Goal: Task Accomplishment & Management: Manage account settings

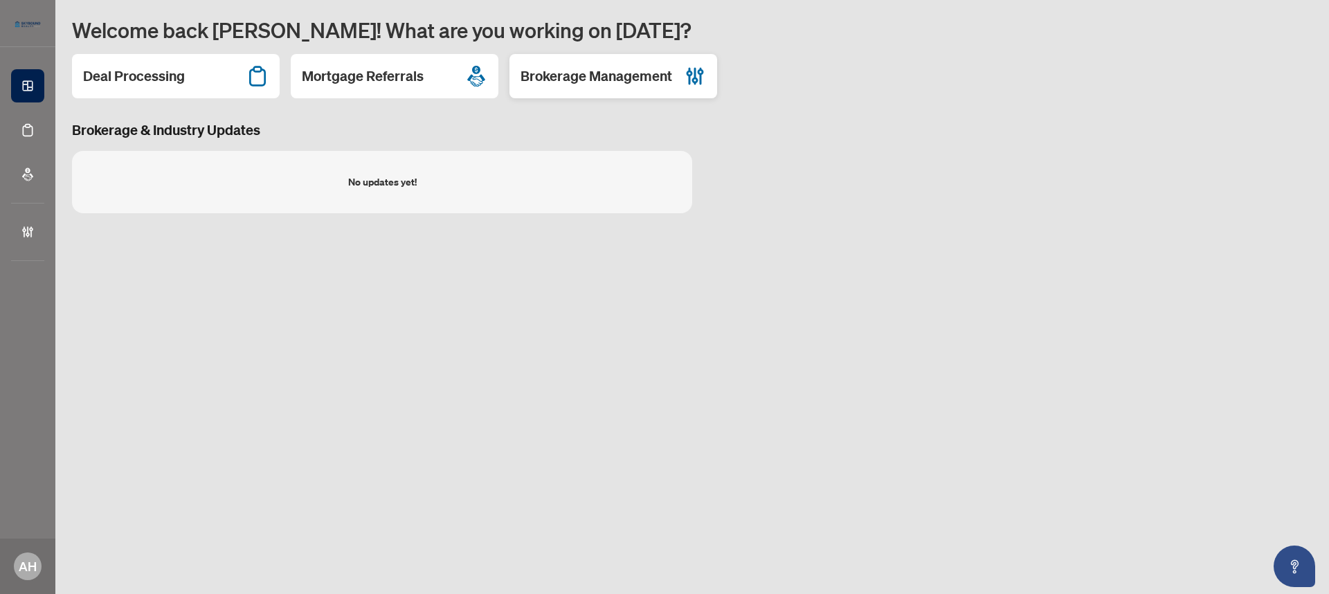
click at [539, 62] on div "Brokerage Management" at bounding box center [614, 76] width 208 height 44
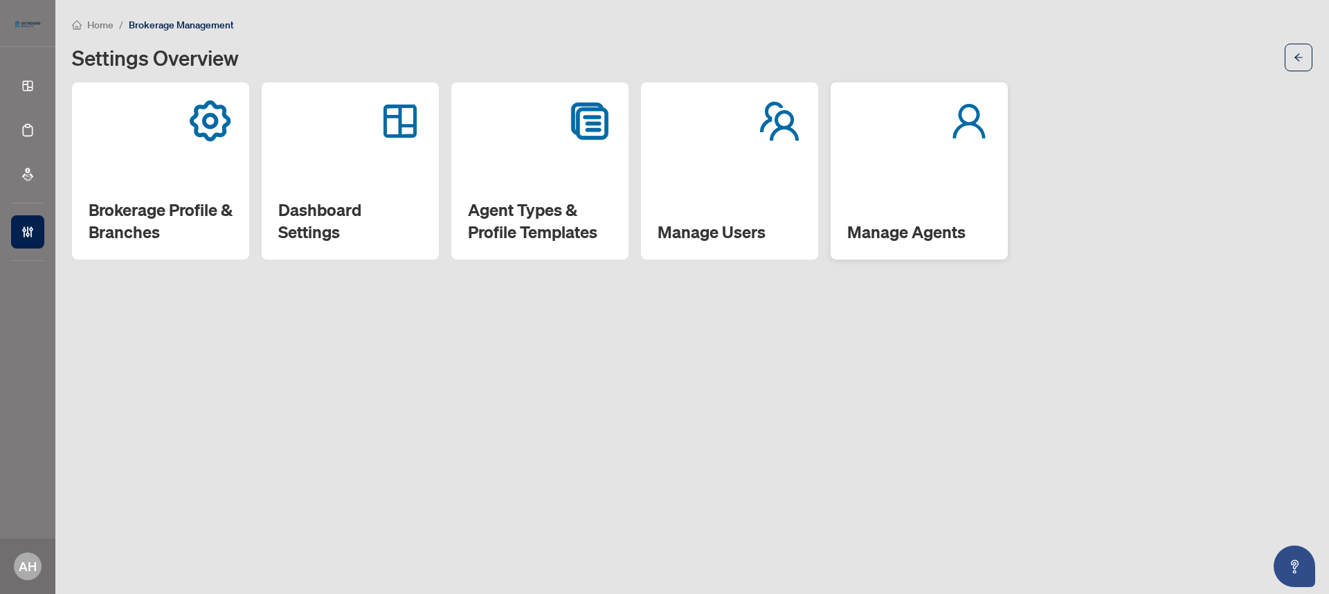
click at [850, 163] on div "Manage Agents" at bounding box center [919, 170] width 177 height 177
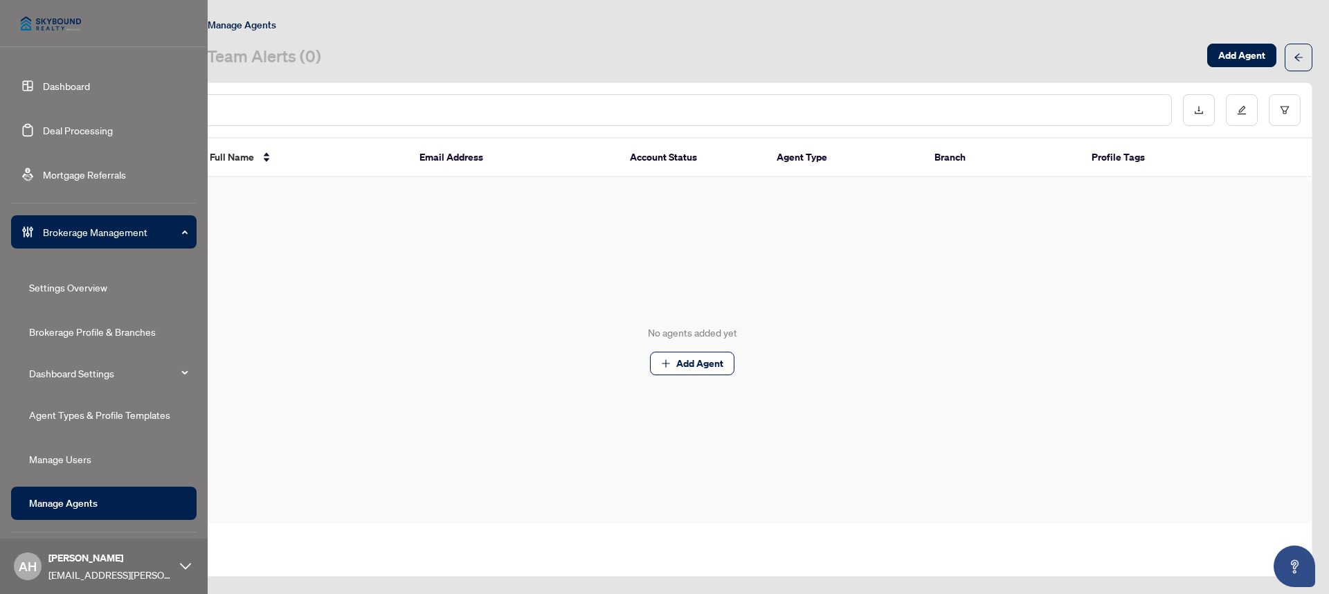
click at [44, 571] on div "AH [PERSON_NAME] [EMAIL_ADDRESS][PERSON_NAME][DOMAIN_NAME]" at bounding box center [104, 566] width 208 height 55
click at [111, 325] on link "Brokerage Profile & Branches" at bounding box center [92, 331] width 127 height 12
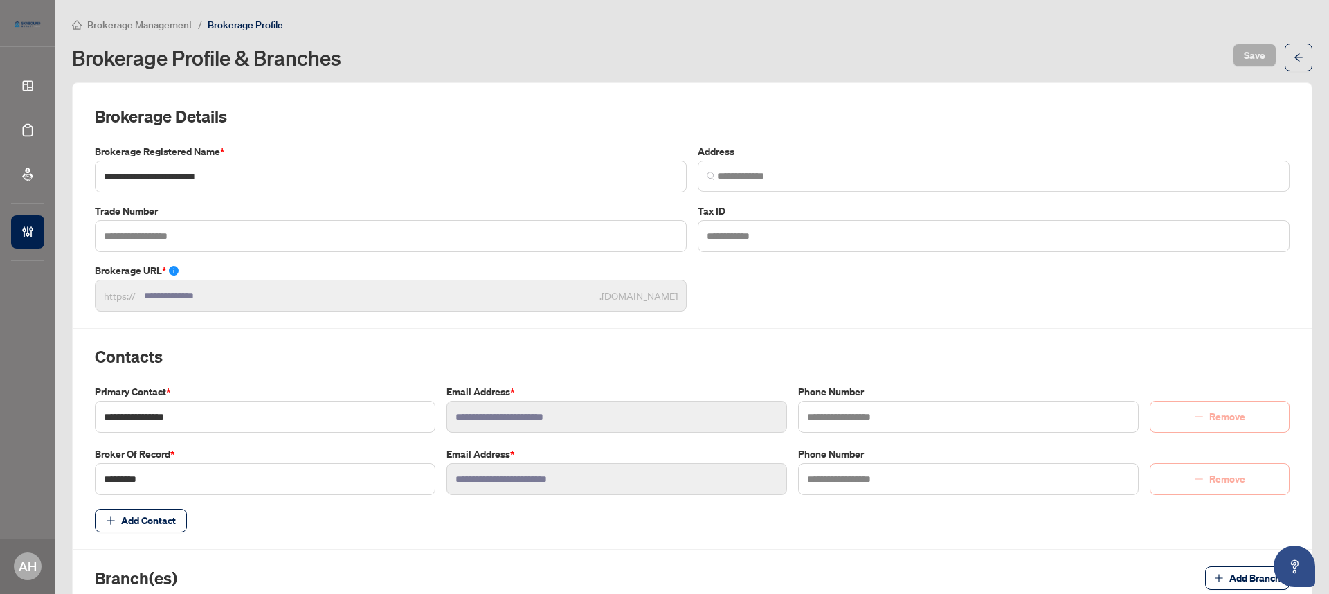
type input "**********"
click at [152, 27] on span "Brokerage Management" at bounding box center [139, 25] width 105 height 12
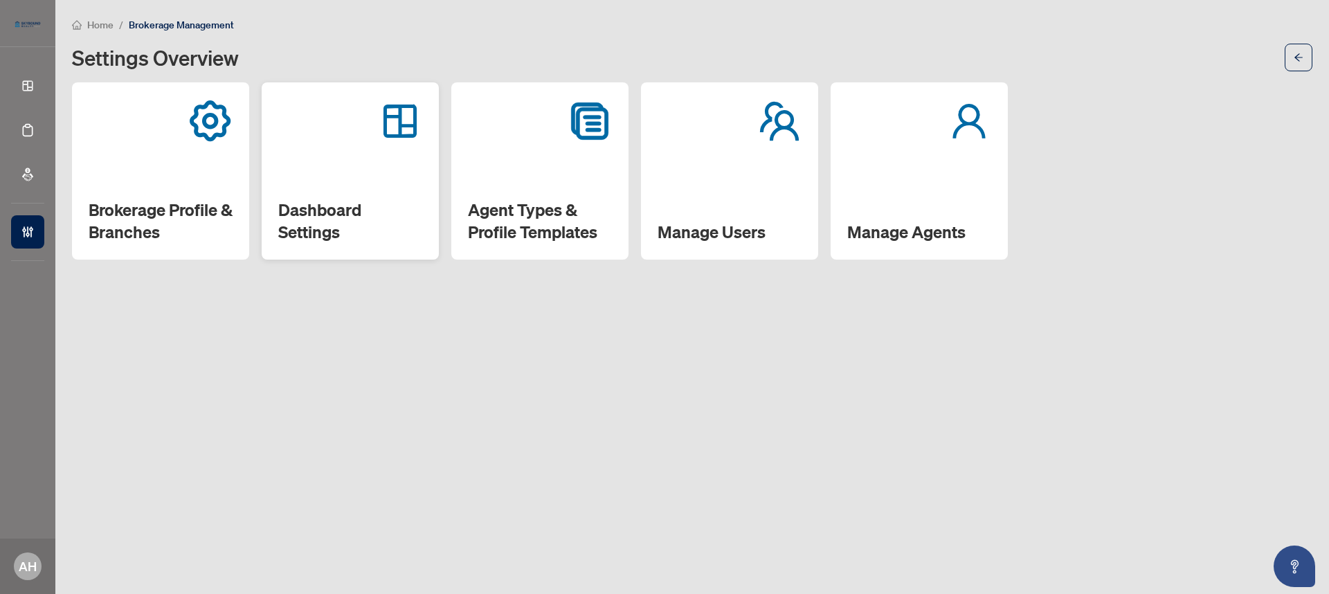
click at [332, 172] on div "Dashboard Settings" at bounding box center [350, 170] width 177 height 177
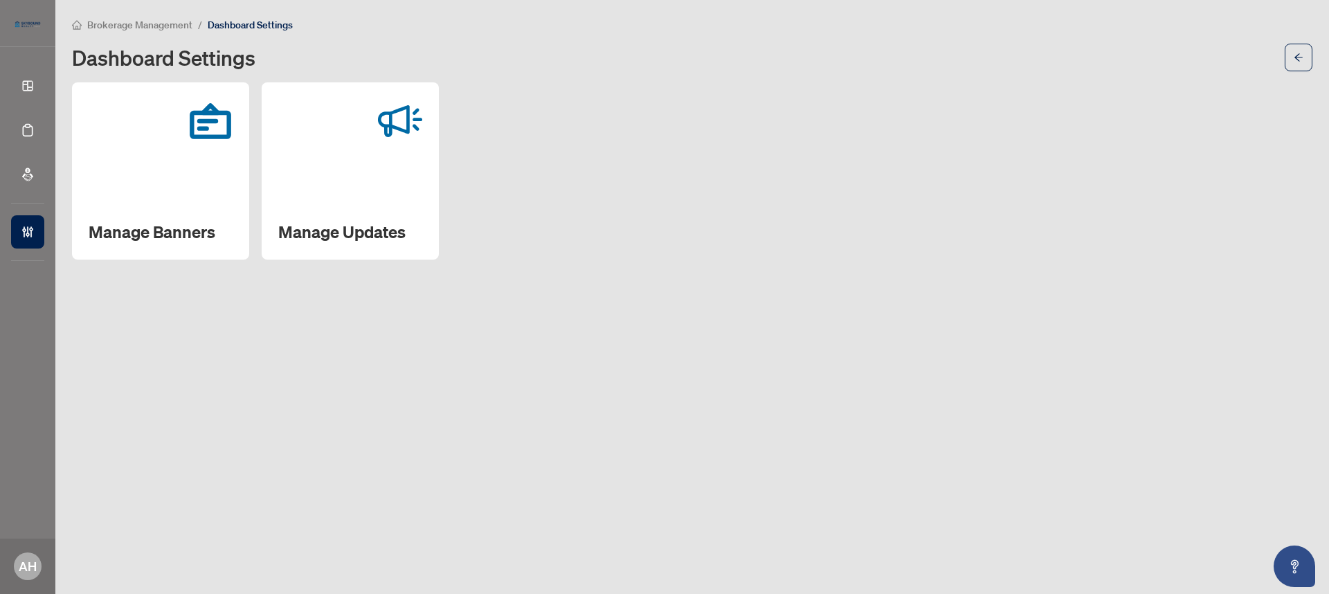
click at [175, 191] on div "Manage Banners" at bounding box center [160, 170] width 177 height 177
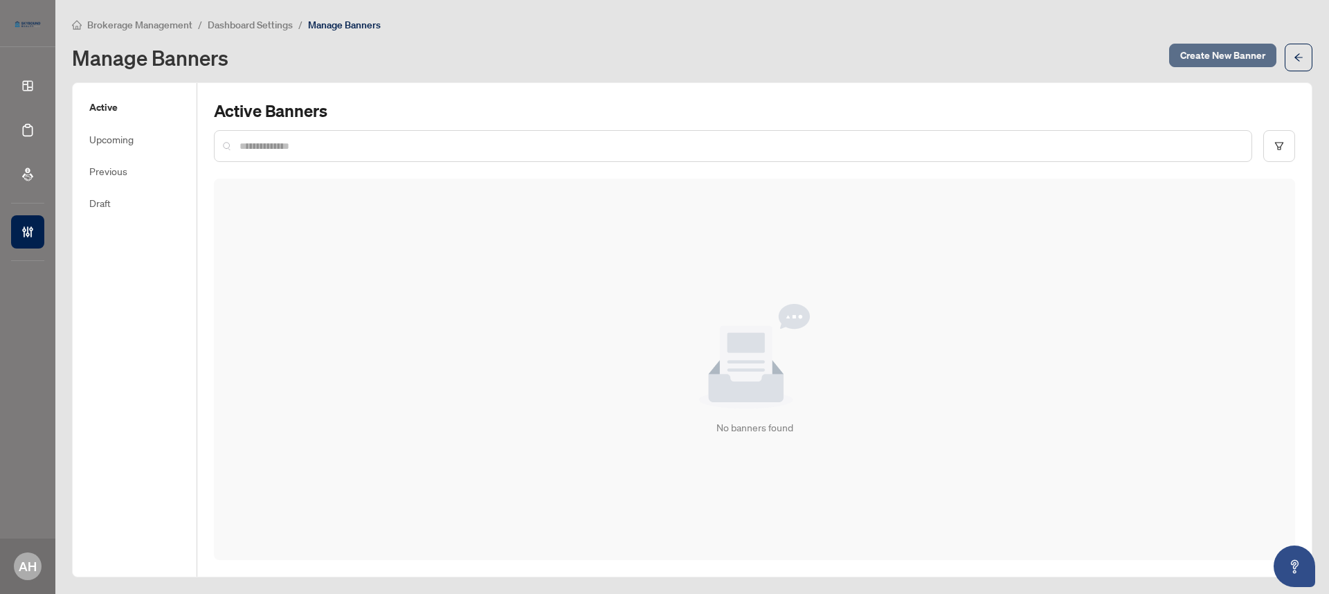
click at [1210, 49] on span "Create New Banner" at bounding box center [1223, 55] width 85 height 22
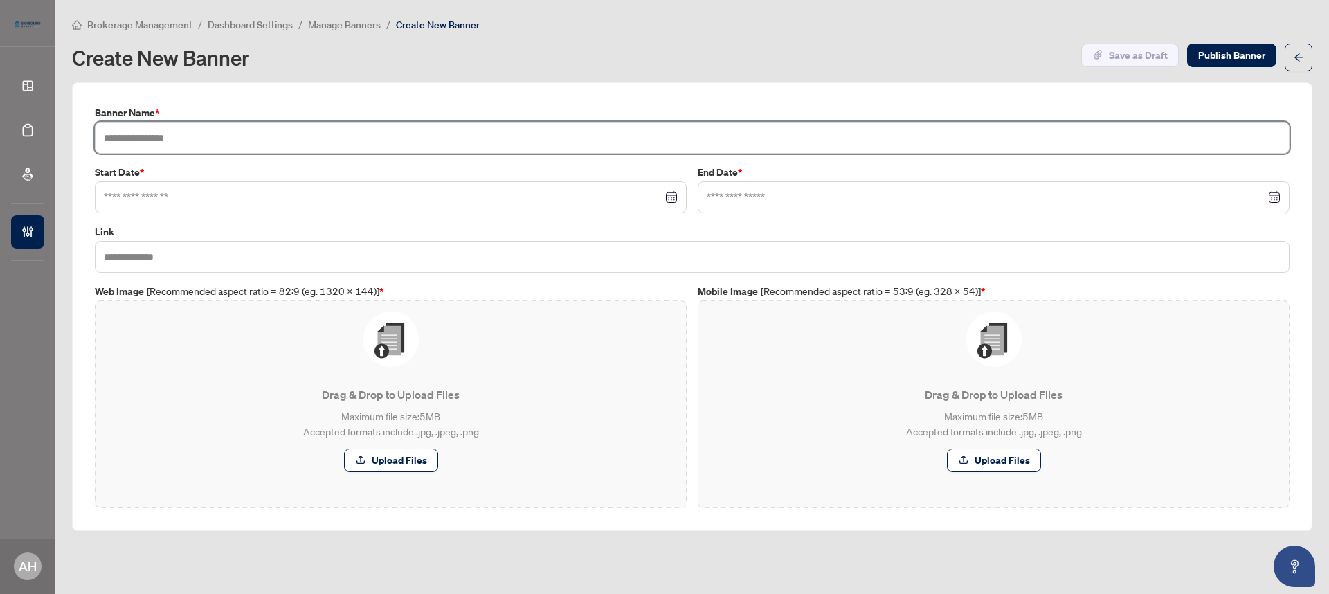
click at [379, 136] on input "text" at bounding box center [692, 138] width 1195 height 32
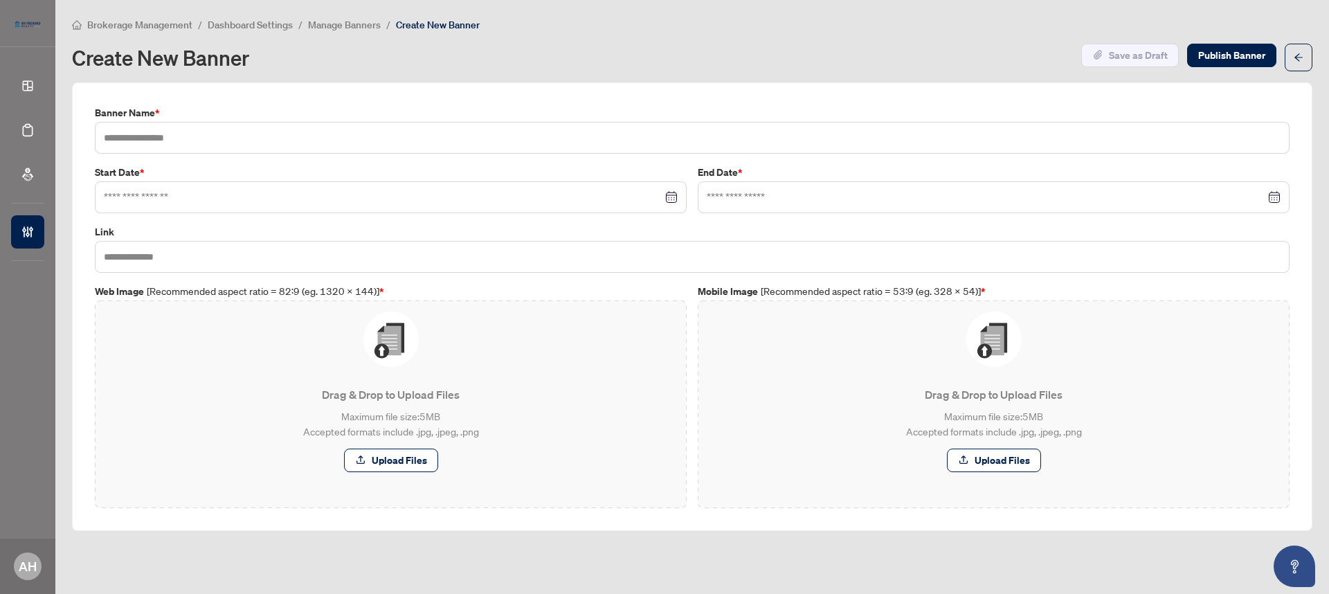
click at [154, 37] on div "Brokerage Management / Dashboard Settings / Manage Banners / Create New Banner …" at bounding box center [692, 44] width 1241 height 55
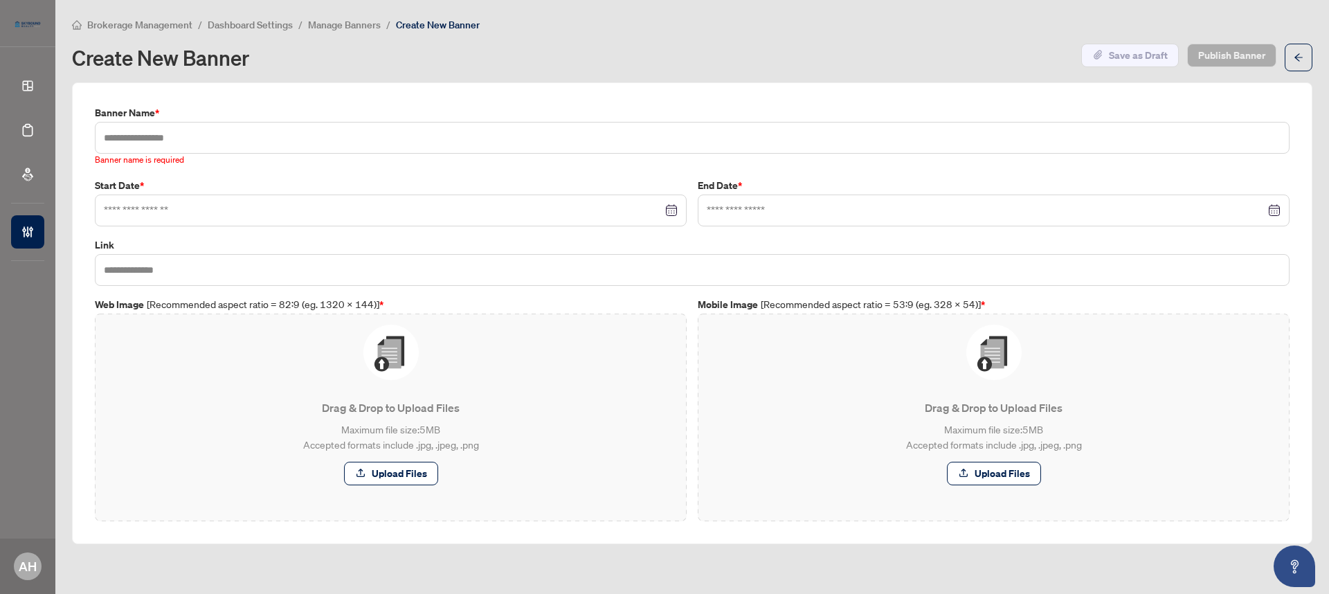
click at [164, 19] on span "Brokerage Management" at bounding box center [139, 25] width 105 height 12
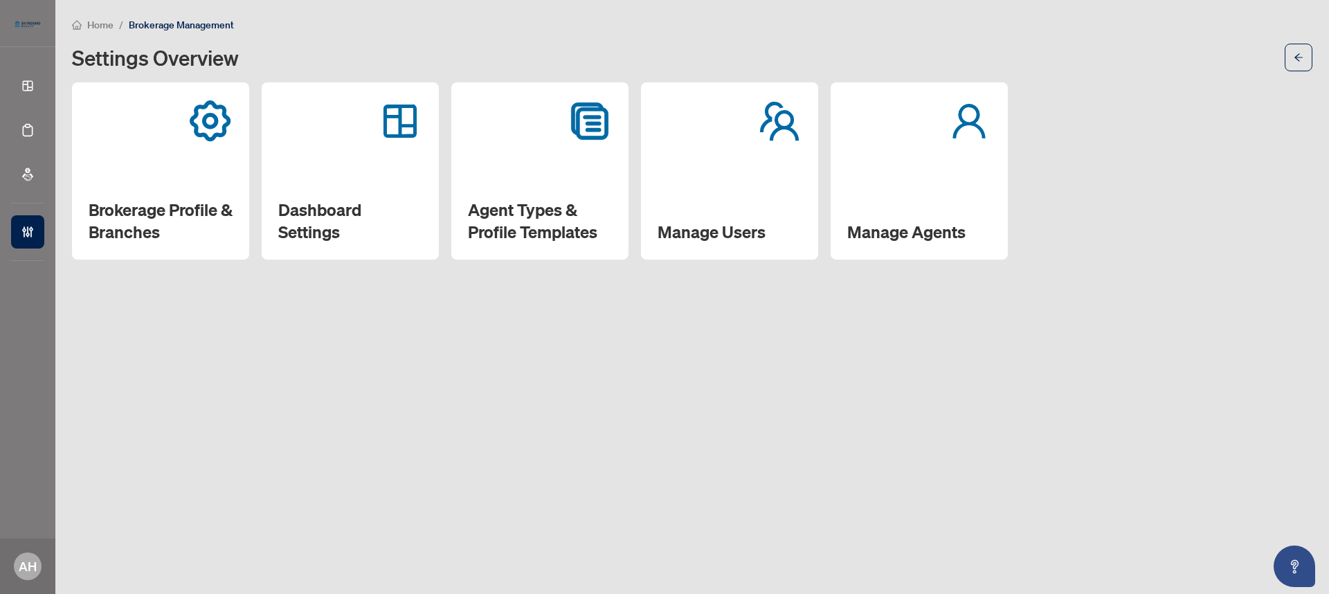
click at [111, 29] on span "Home" at bounding box center [100, 25] width 26 height 12
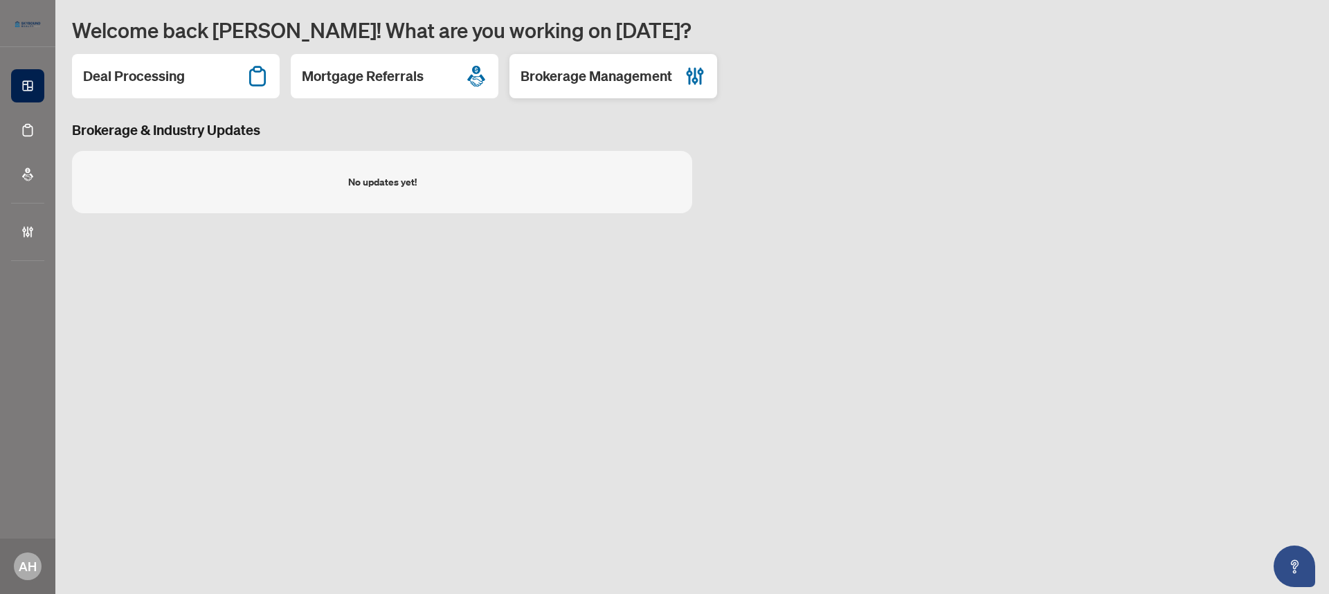
click at [595, 90] on div "Brokerage Management" at bounding box center [614, 76] width 208 height 44
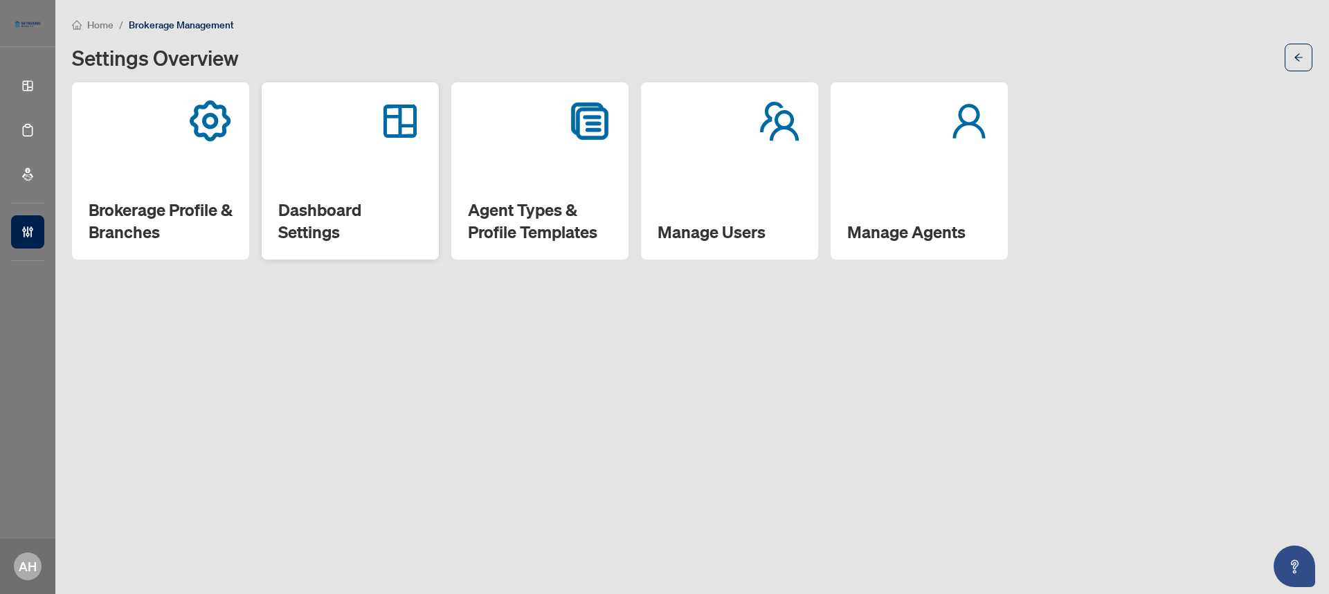
click at [286, 164] on div "Dashboard Settings" at bounding box center [350, 170] width 177 height 177
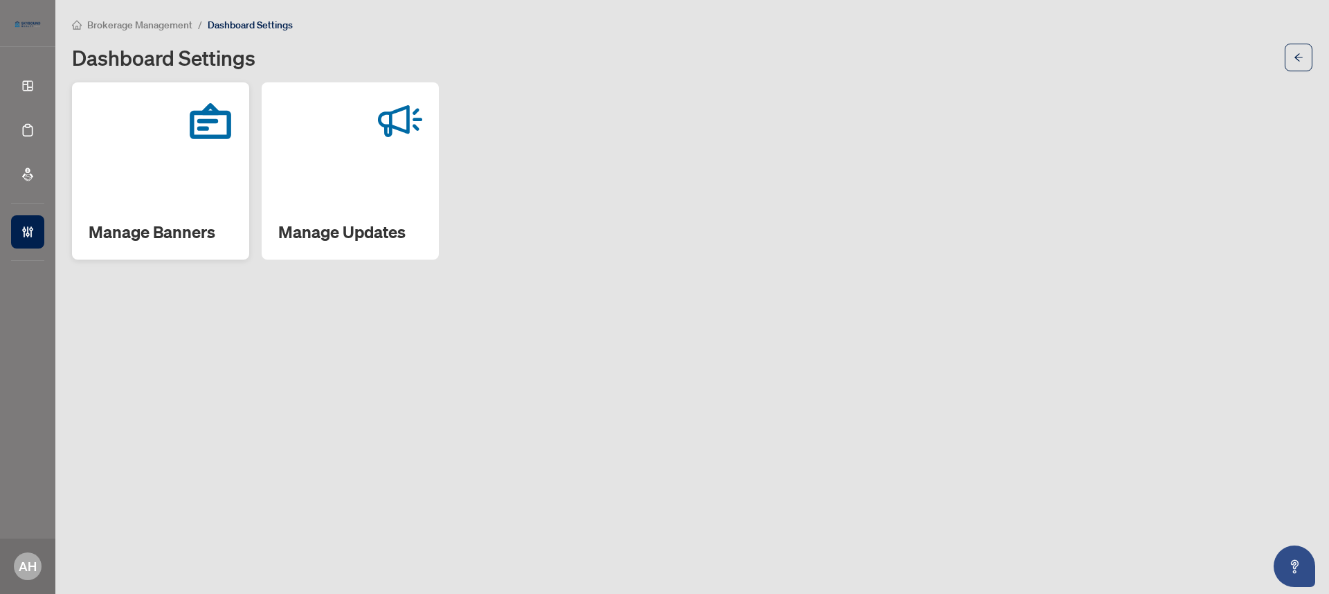
click at [231, 162] on div "Manage Banners" at bounding box center [160, 170] width 177 height 177
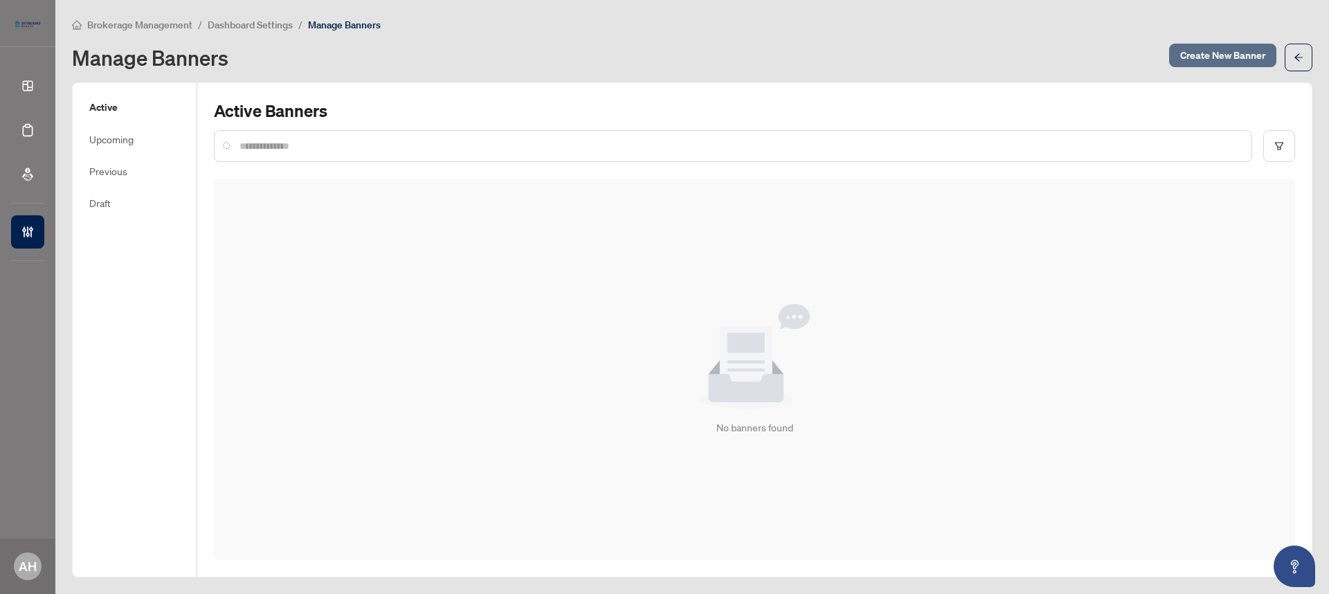
click at [1185, 56] on span "Create New Banner" at bounding box center [1223, 55] width 85 height 22
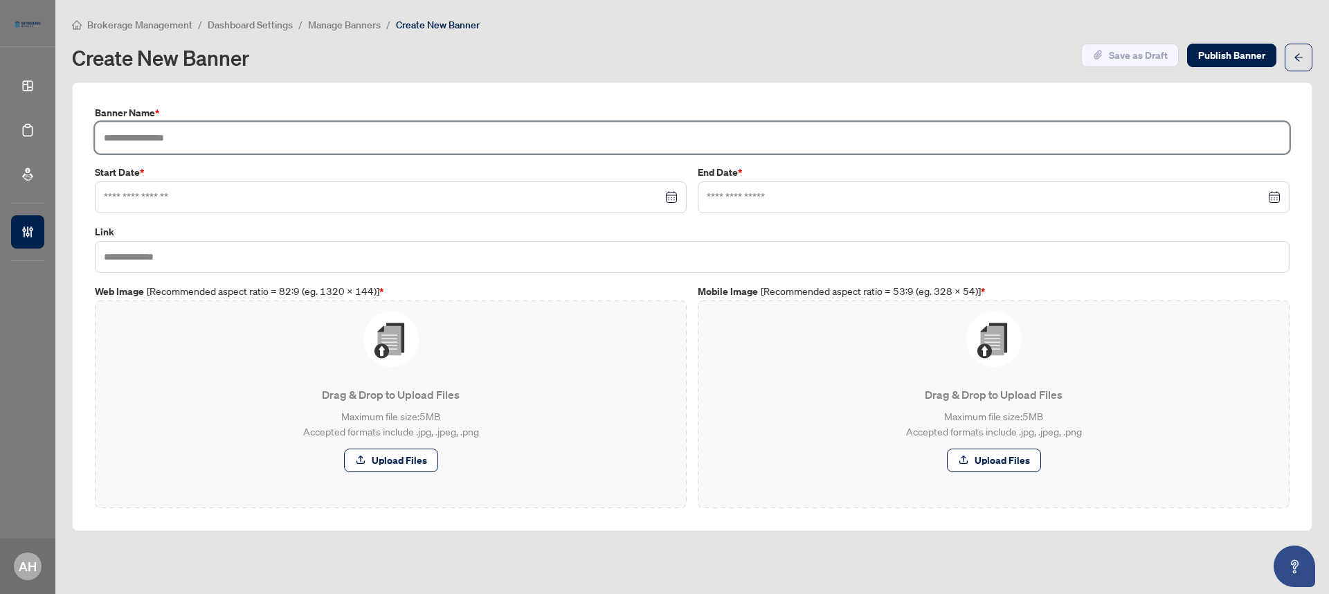
click at [417, 132] on input "text" at bounding box center [692, 138] width 1195 height 32
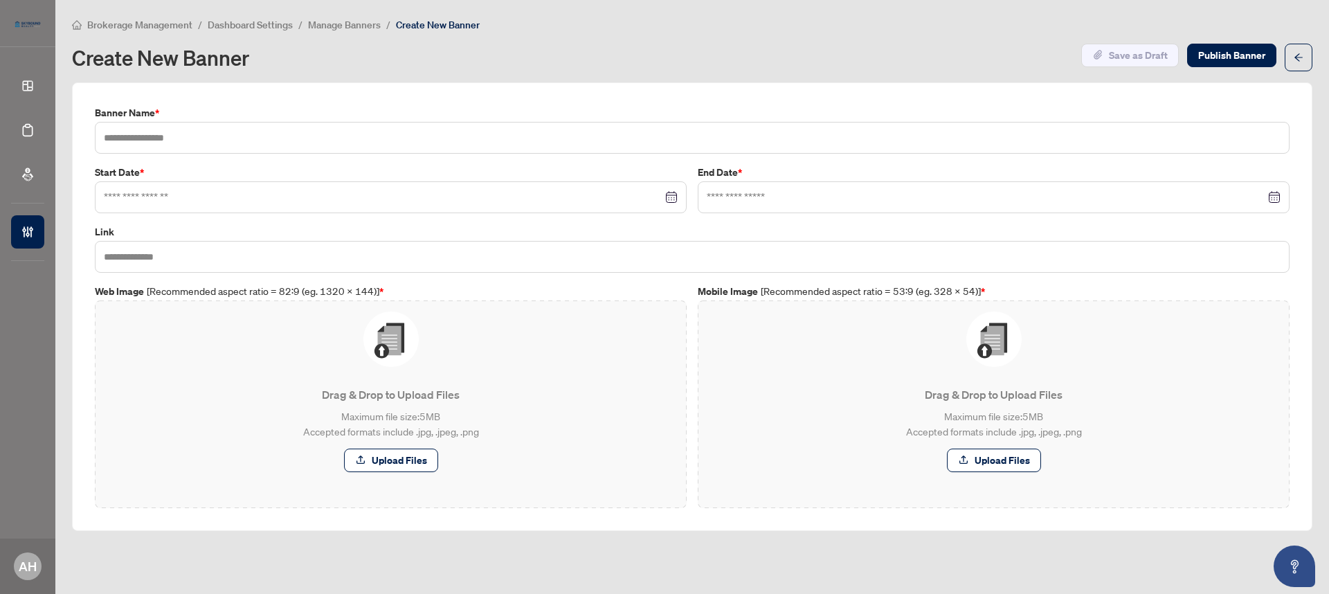
click at [406, 56] on div "Create New Banner" at bounding box center [572, 57] width 1001 height 22
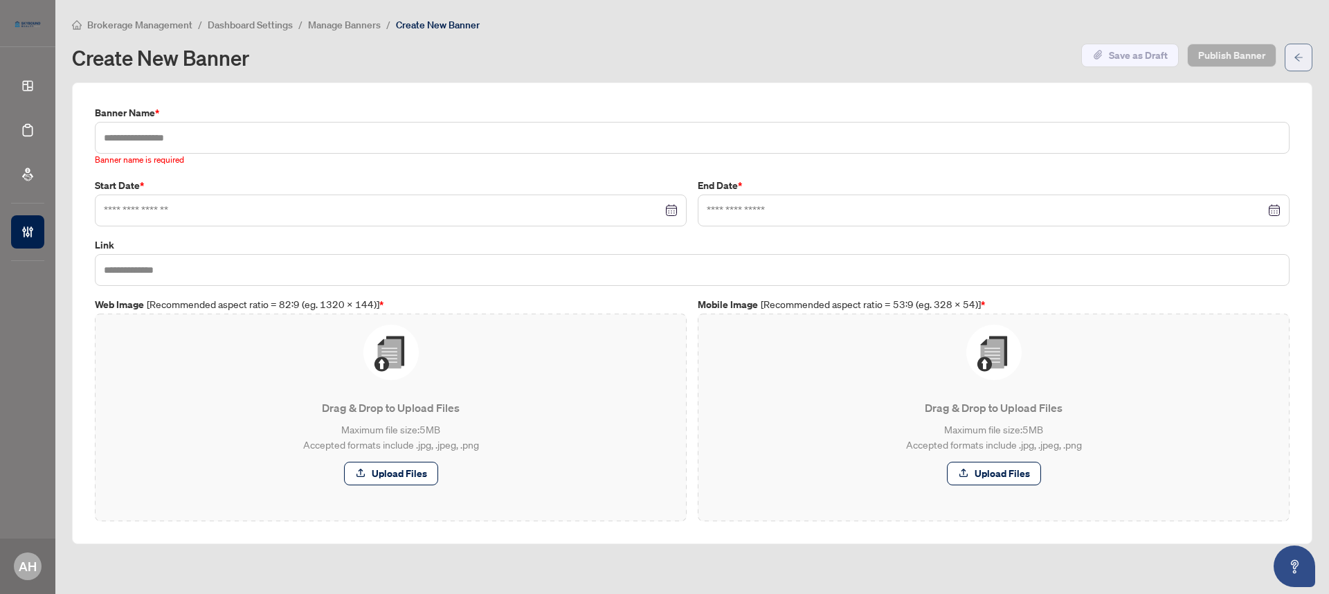
click at [1295, 57] on icon "arrow-left" at bounding box center [1299, 58] width 10 height 10
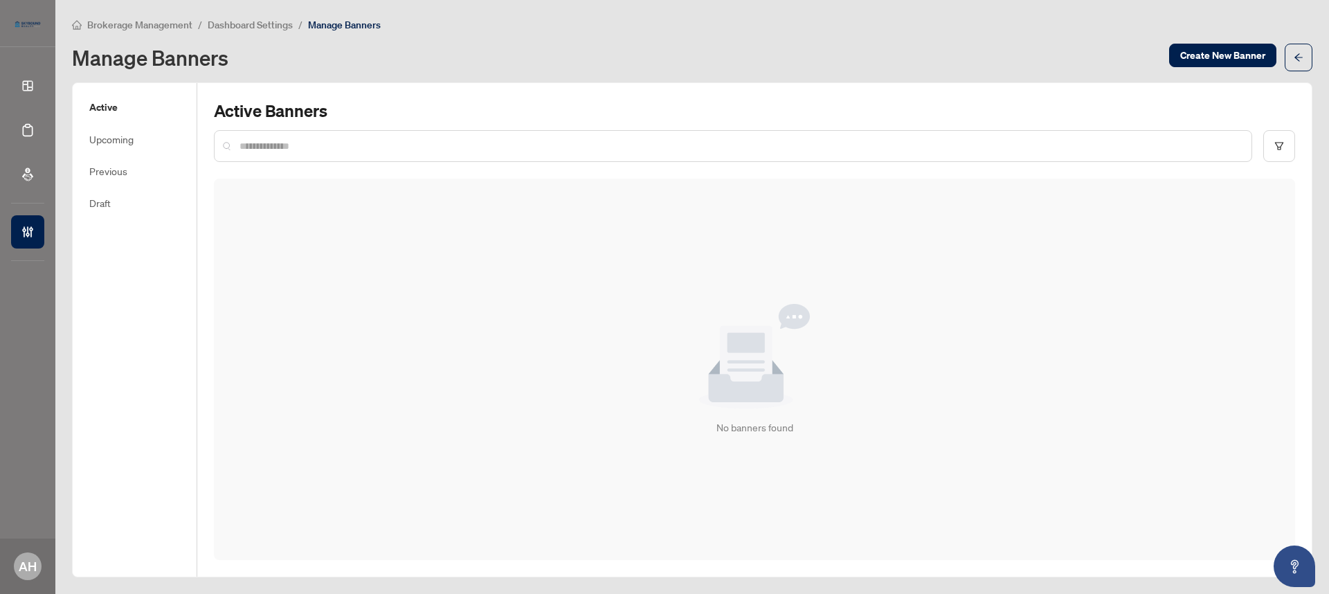
click at [136, 26] on span "Brokerage Management" at bounding box center [139, 25] width 105 height 12
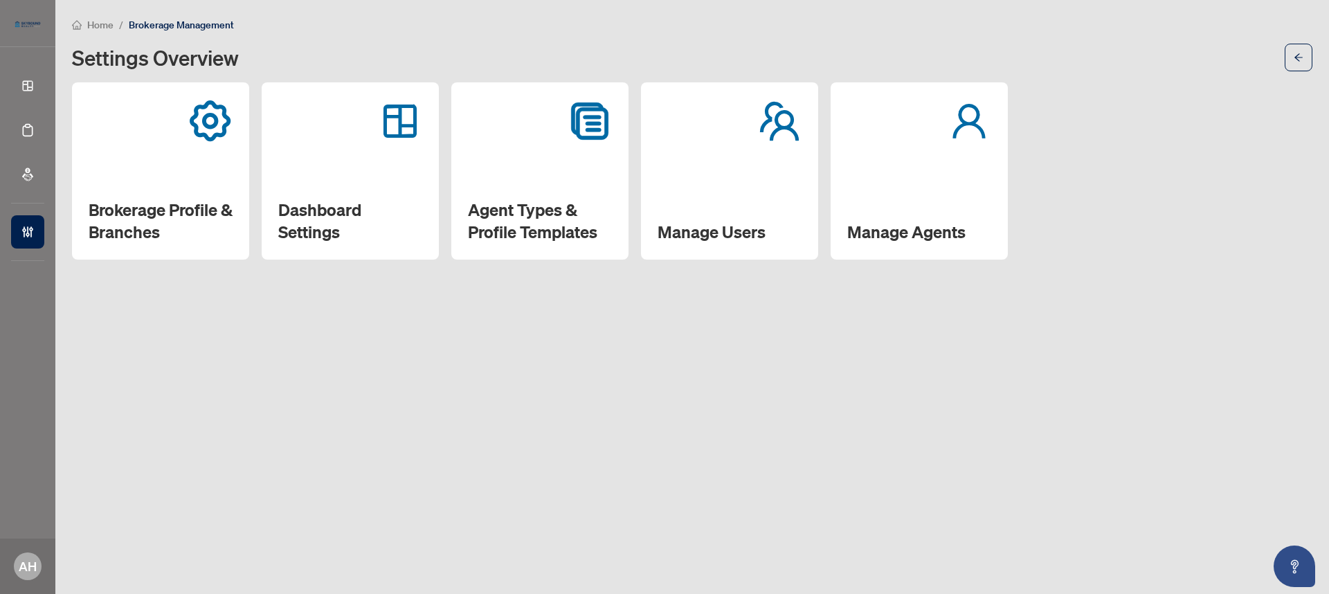
click at [95, 28] on span "Home" at bounding box center [100, 25] width 26 height 12
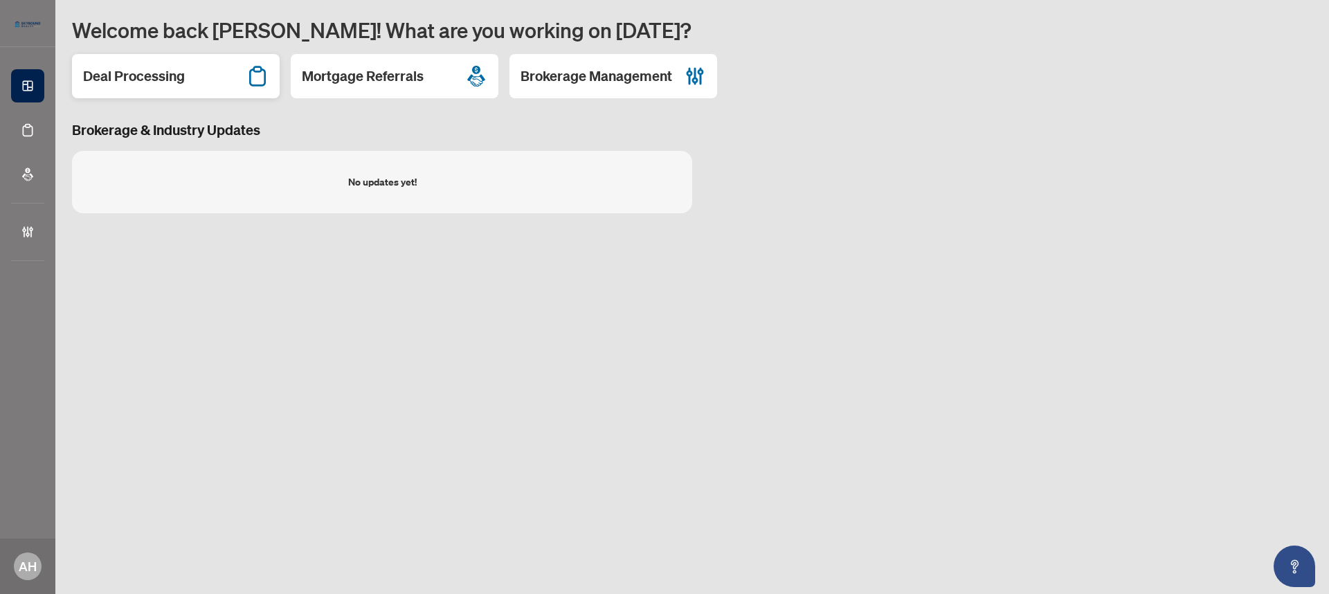
click at [242, 72] on div "Deal Processing" at bounding box center [176, 76] width 208 height 44
